Goal: Task Accomplishment & Management: Manage account settings

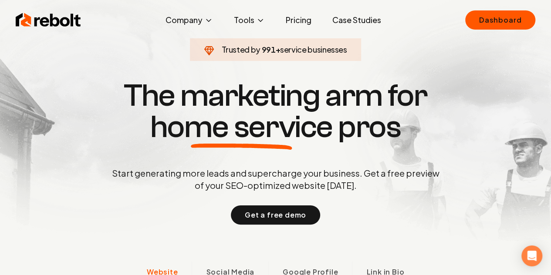
click at [478, 21] on link "Dashboard" at bounding box center [500, 19] width 70 height 19
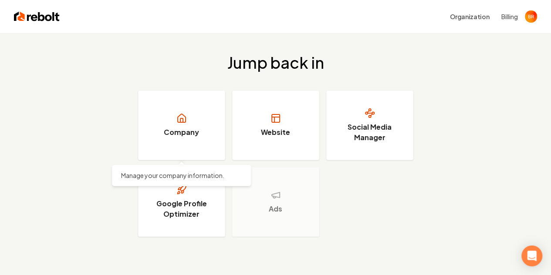
click at [186, 135] on h3 "Company" at bounding box center [181, 132] width 35 height 10
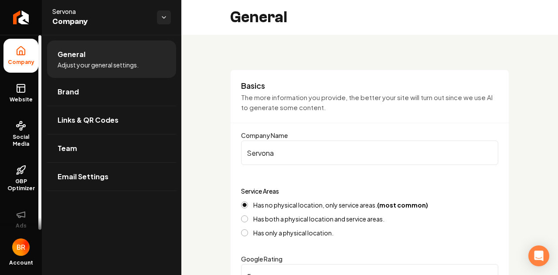
click at [23, 98] on span "Website" at bounding box center [21, 99] width 30 height 7
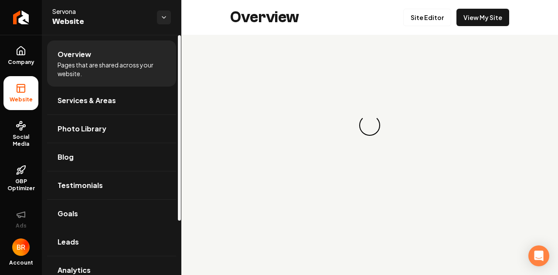
click at [97, 237] on link "Leads" at bounding box center [111, 242] width 129 height 28
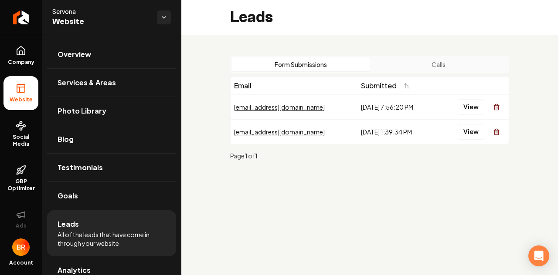
click at [384, 138] on td "[DATE] 1:39:34 PM" at bounding box center [397, 131] width 81 height 25
click at [484, 136] on div "View" at bounding box center [473, 131] width 64 height 17
click at [480, 134] on button "View" at bounding box center [471, 132] width 27 height 16
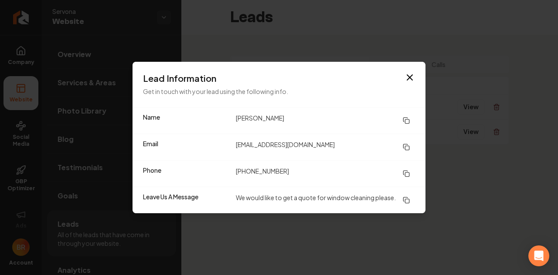
click at [410, 72] on icon "button" at bounding box center [409, 77] width 10 height 10
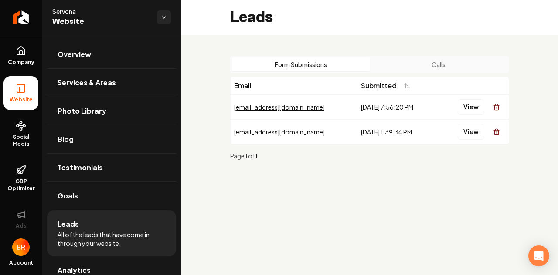
click at [475, 134] on button "View" at bounding box center [471, 132] width 27 height 16
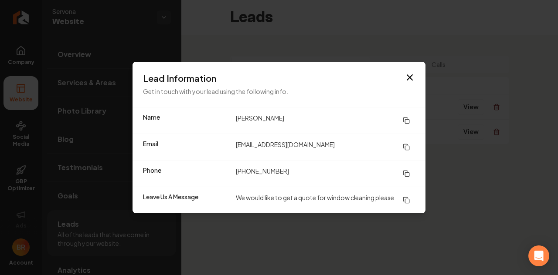
click at [415, 75] on div "Lead Information Get in touch with your lead using the following info." at bounding box center [278, 84] width 293 height 45
click at [412, 73] on icon "button" at bounding box center [409, 77] width 10 height 10
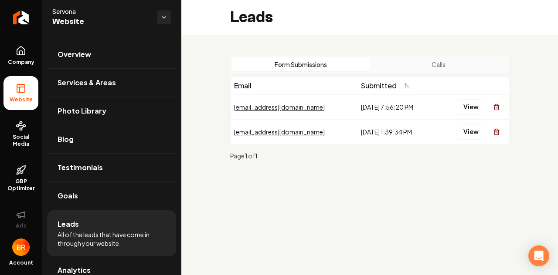
click at [470, 112] on button "View" at bounding box center [471, 107] width 27 height 16
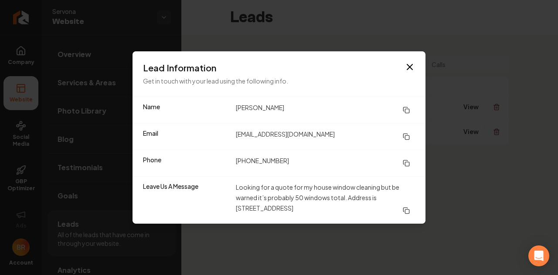
drag, startPoint x: 377, startPoint y: 197, endPoint x: 400, endPoint y: 210, distance: 26.2
click at [400, 210] on dd "Looking for a quote for my house window cleaning but be warned it’s probably 50…" at bounding box center [325, 200] width 179 height 37
copy dd "[STREET_ADDRESS]"
click at [408, 73] on h3 "Lead Information" at bounding box center [279, 68] width 272 height 12
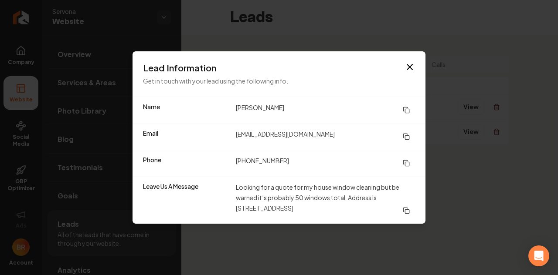
click at [408, 68] on icon "button" at bounding box center [409, 67] width 10 height 10
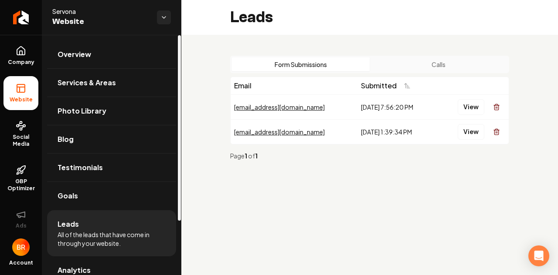
click at [104, 58] on link "Overview" at bounding box center [111, 55] width 129 height 28
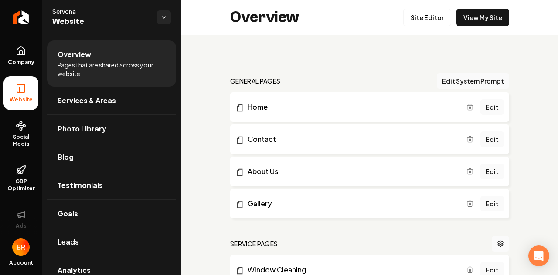
click at [489, 102] on link "Edit" at bounding box center [492, 107] width 24 height 16
